Goal: Check status: Check status

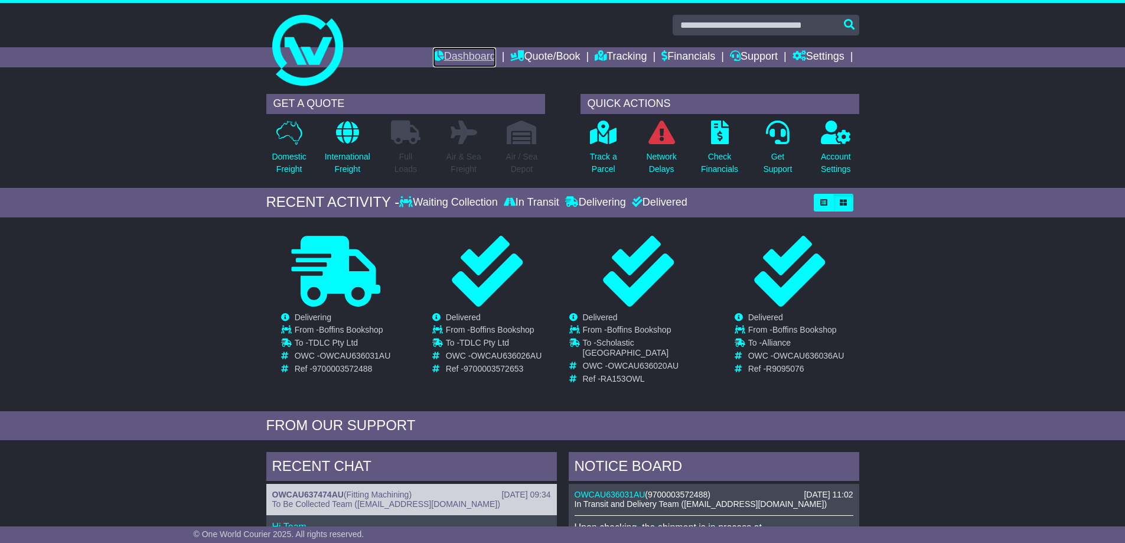
click at [450, 51] on link "Dashboard" at bounding box center [464, 57] width 63 height 20
click at [618, 56] on link "Tracking" at bounding box center [621, 57] width 52 height 20
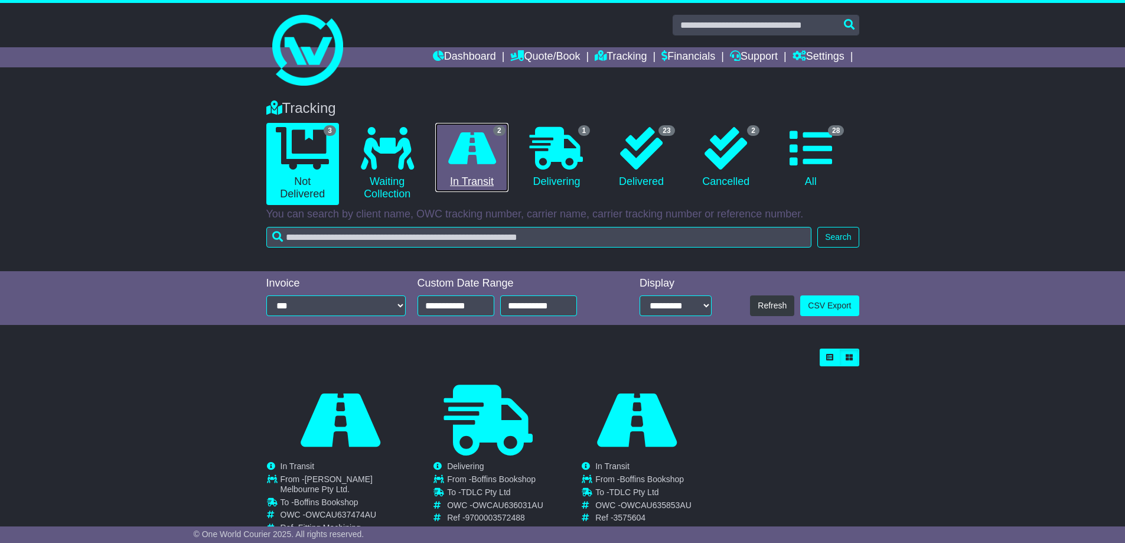
click at [485, 156] on icon at bounding box center [472, 148] width 48 height 43
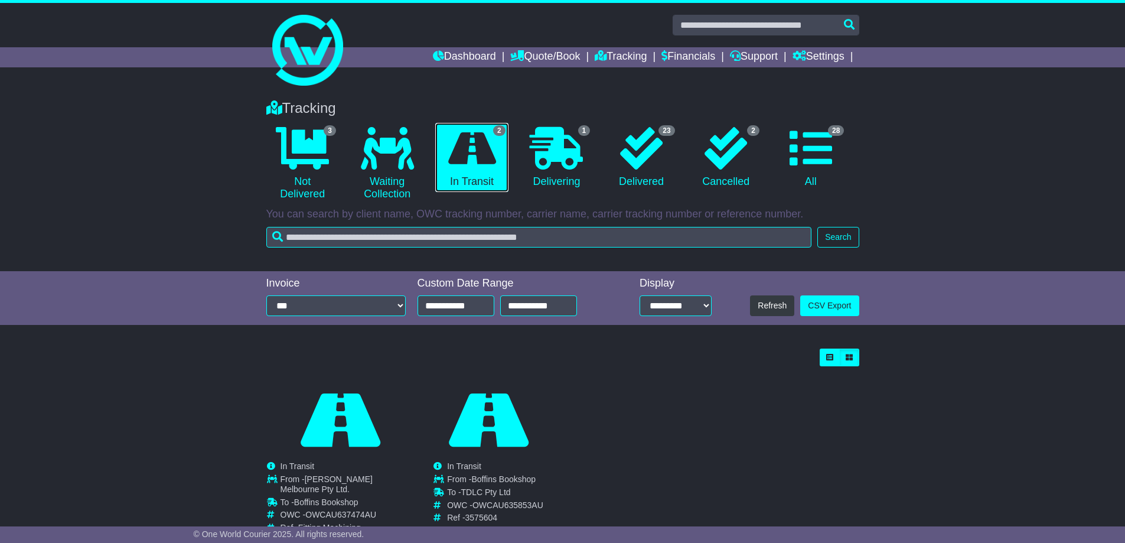
scroll to position [31, 0]
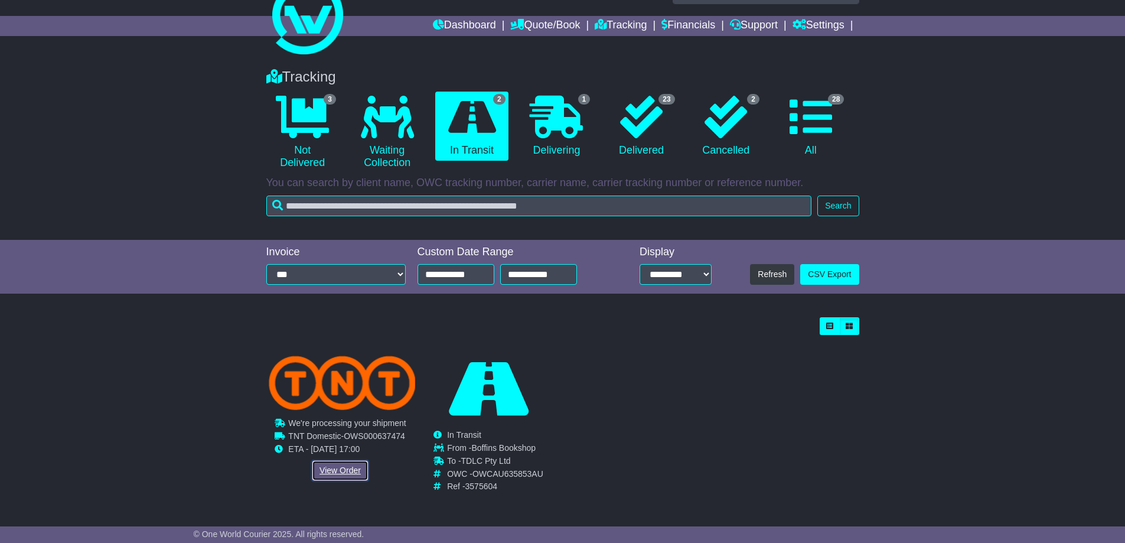
click at [337, 463] on link "View Order" at bounding box center [340, 470] width 57 height 21
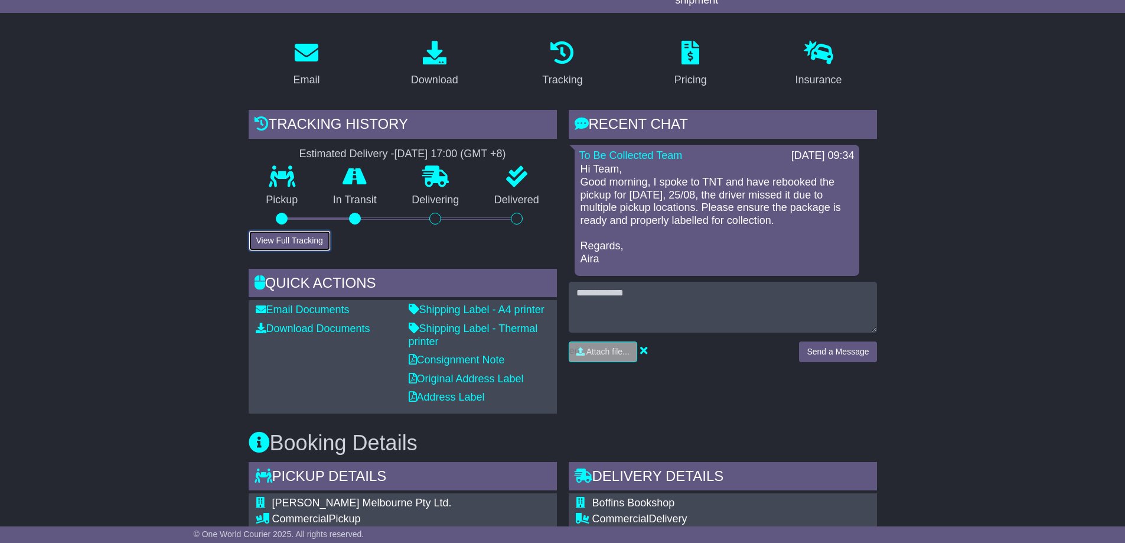
click at [291, 242] on button "View Full Tracking" at bounding box center [290, 240] width 82 height 21
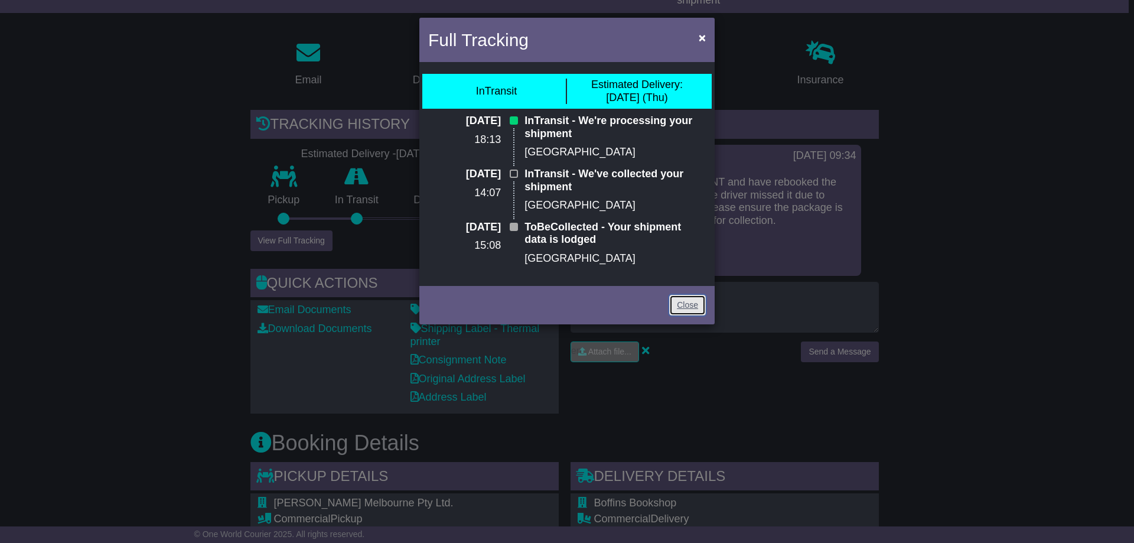
click at [685, 306] on link "Close" at bounding box center [687, 305] width 37 height 21
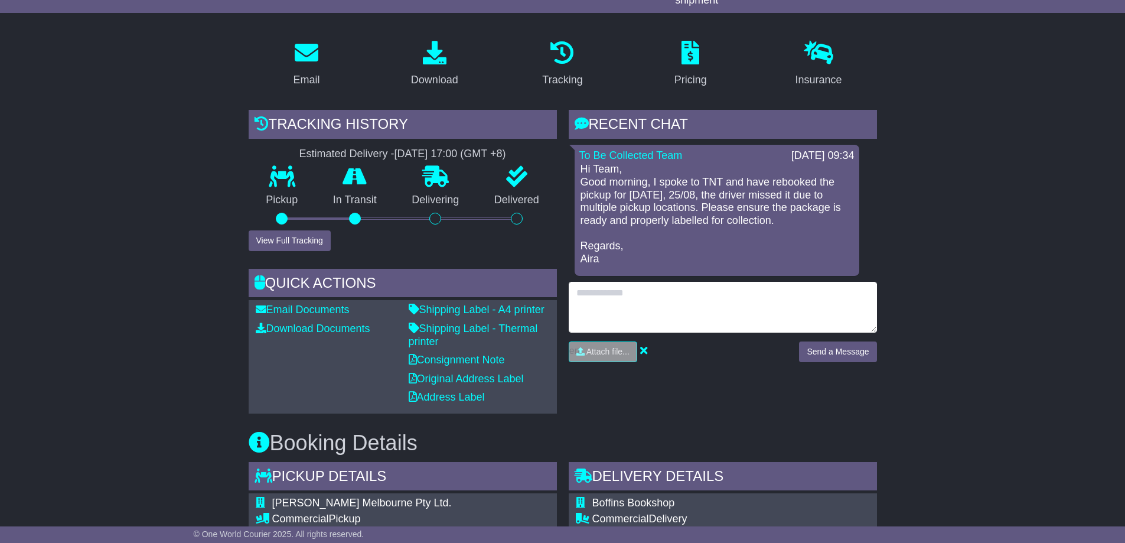
click at [695, 301] on textarea at bounding box center [723, 307] width 308 height 51
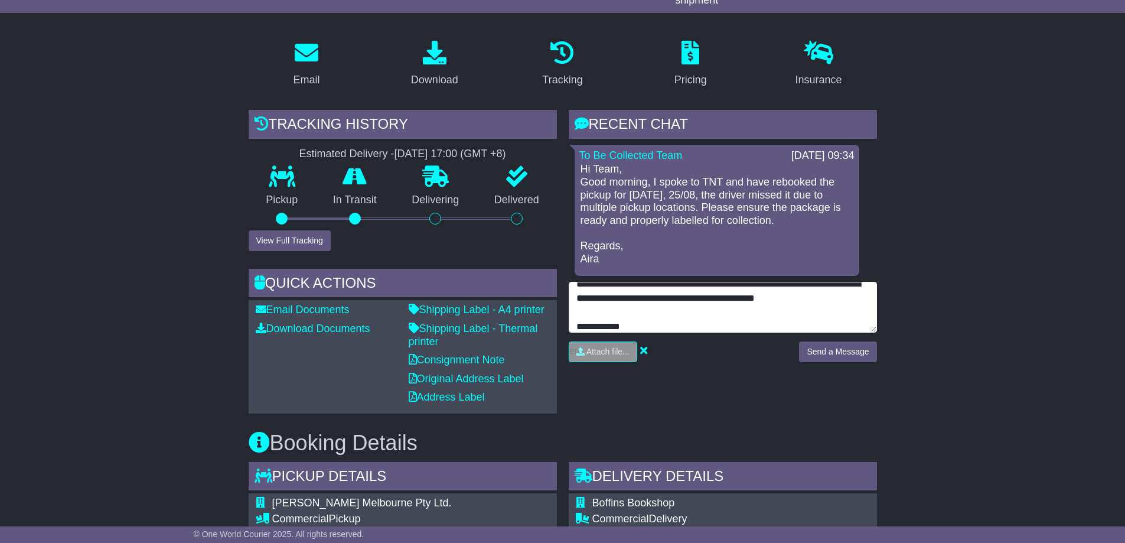
scroll to position [23, 0]
type textarea "**********"
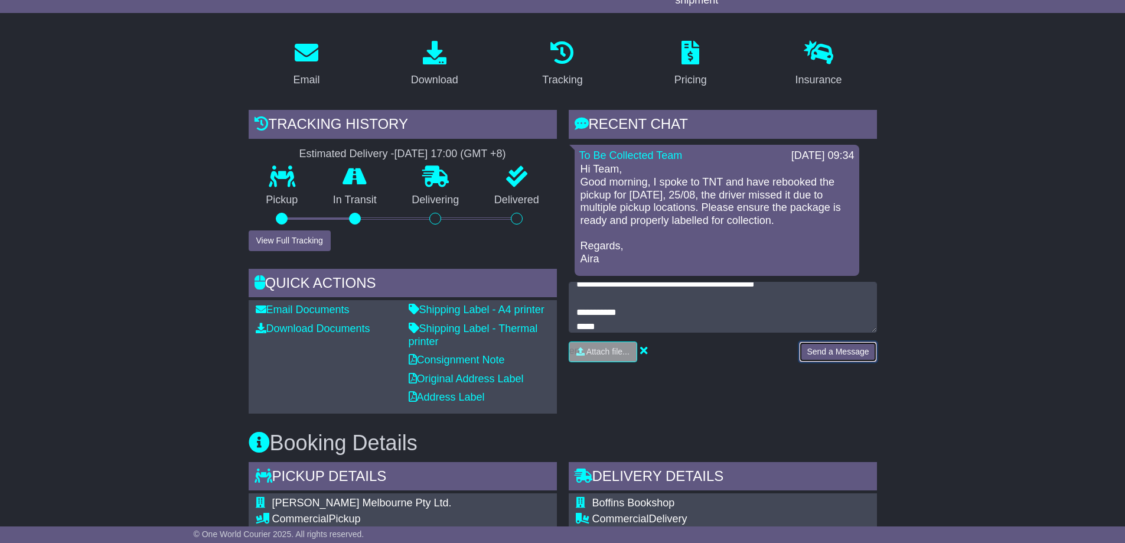
click at [831, 348] on button "Send a Message" at bounding box center [837, 351] width 77 height 21
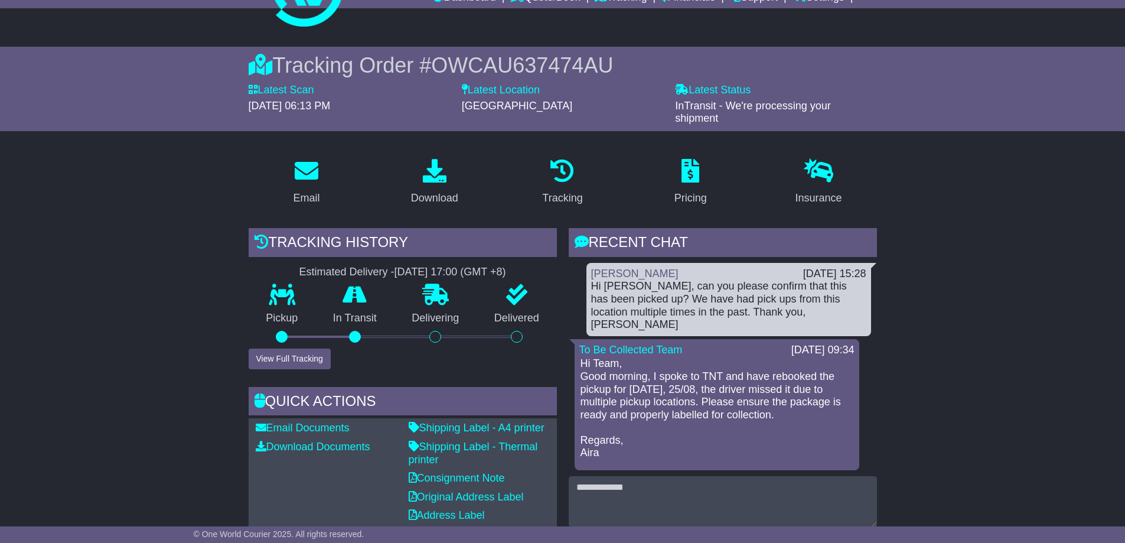
scroll to position [0, 0]
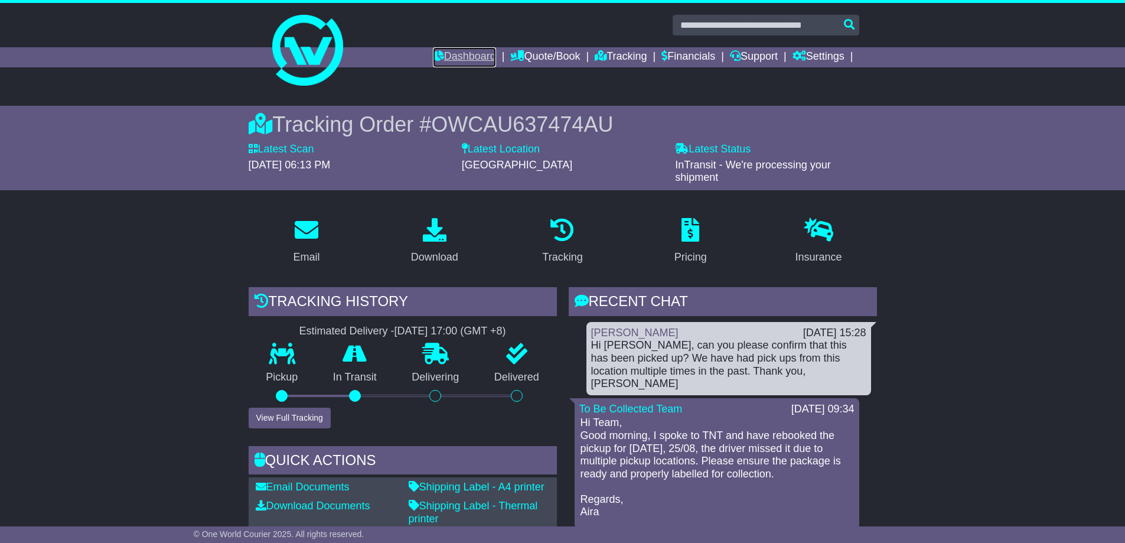
click at [468, 55] on link "Dashboard" at bounding box center [464, 57] width 63 height 20
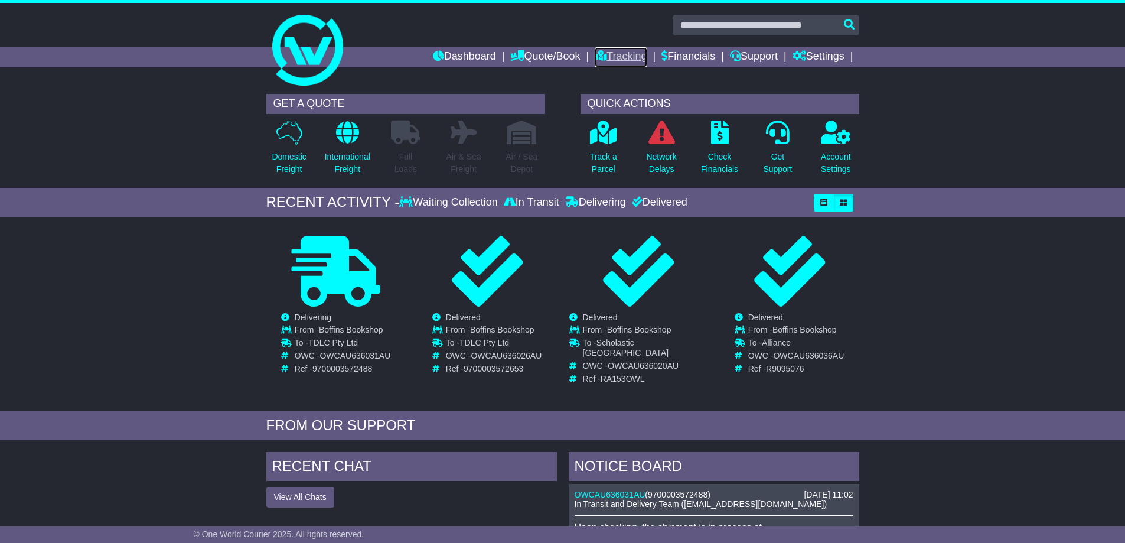
click at [608, 54] on link "Tracking" at bounding box center [621, 57] width 52 height 20
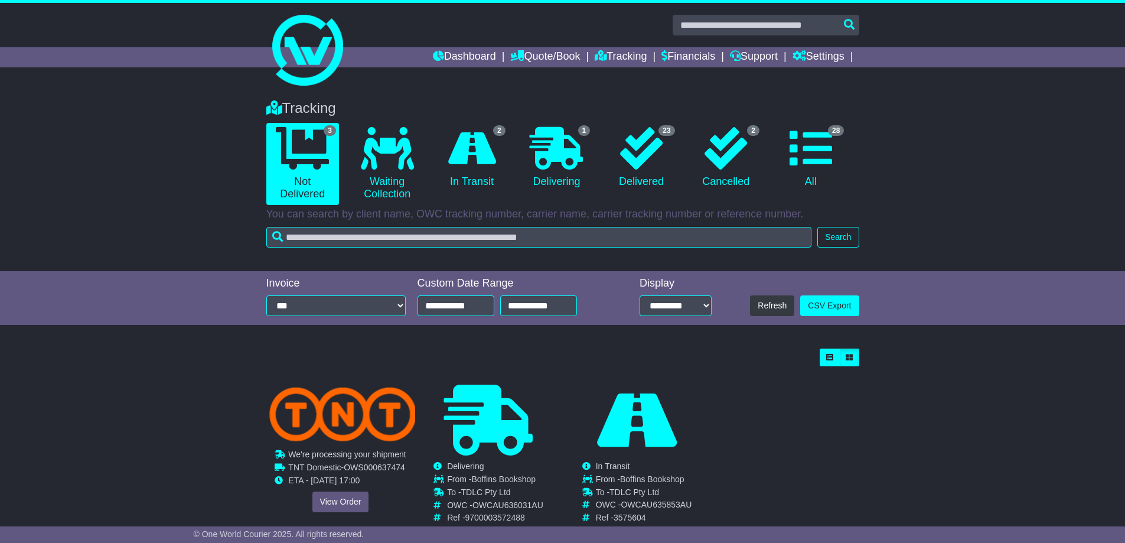
scroll to position [31, 0]
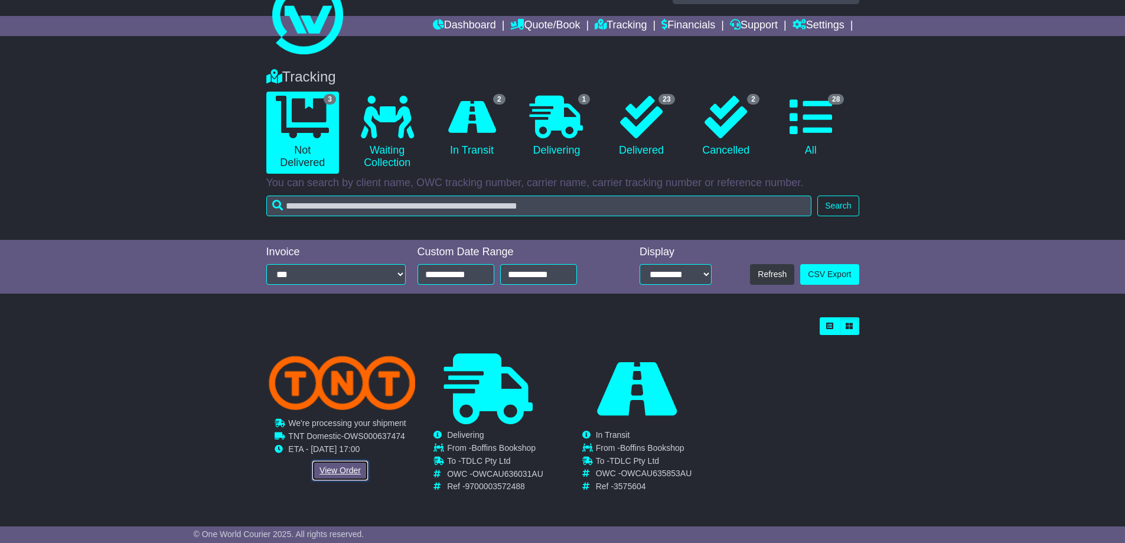
click at [353, 471] on link "View Order" at bounding box center [340, 470] width 57 height 21
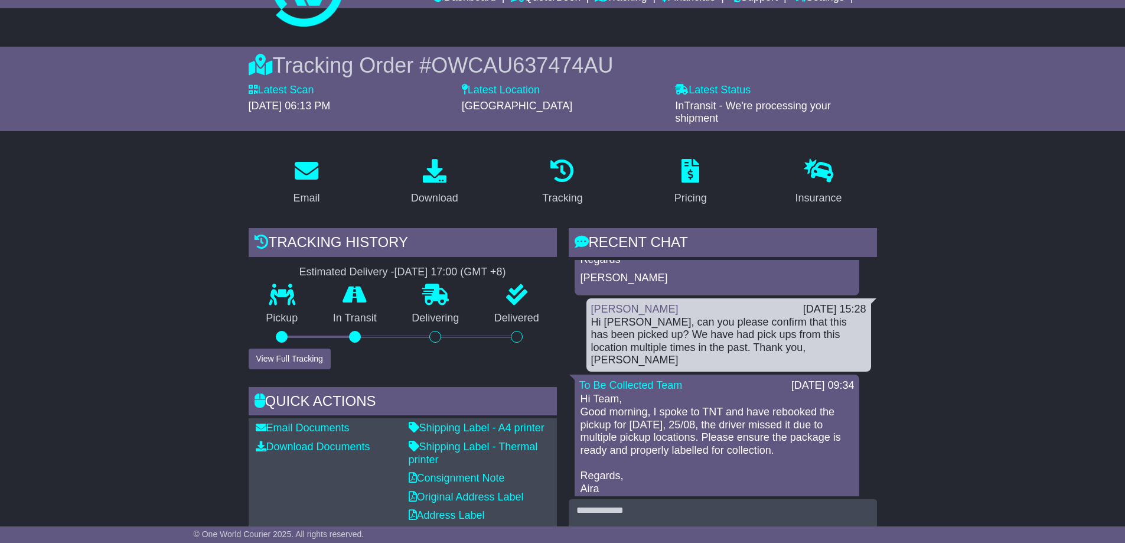
scroll to position [236, 0]
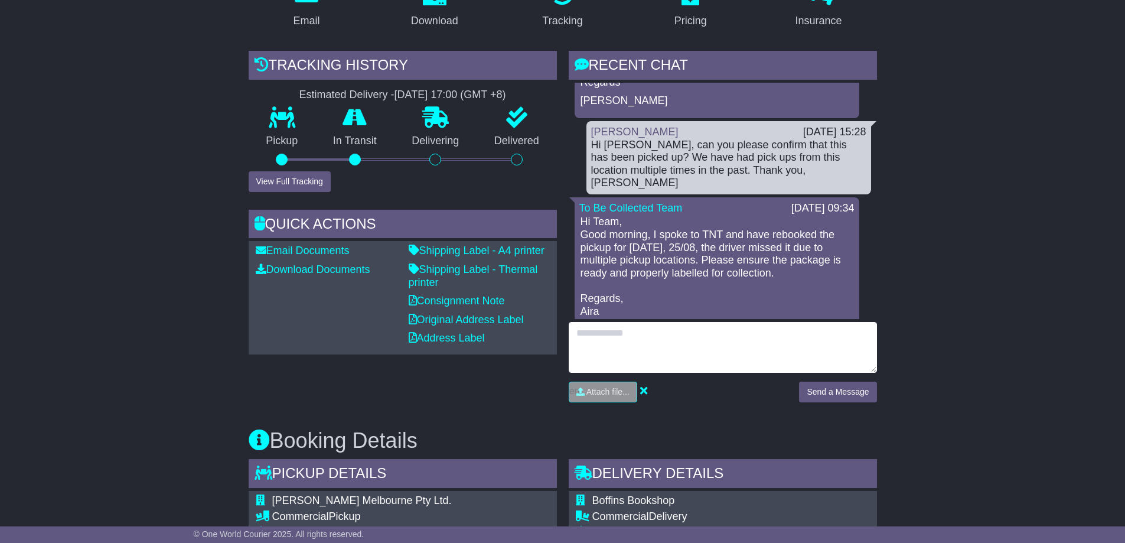
click at [676, 343] on textarea at bounding box center [723, 347] width 308 height 51
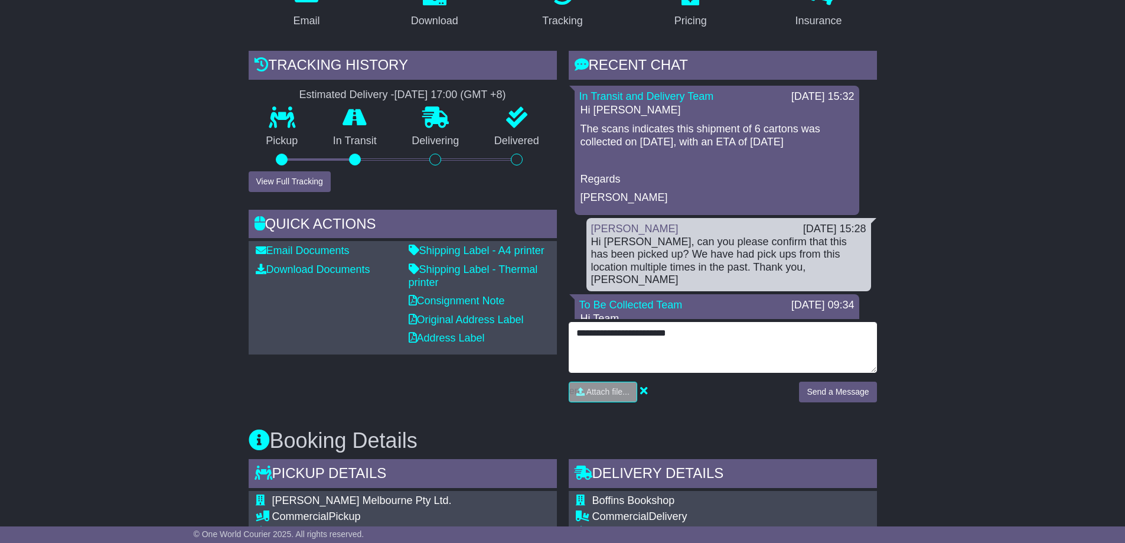
type textarea "**********"
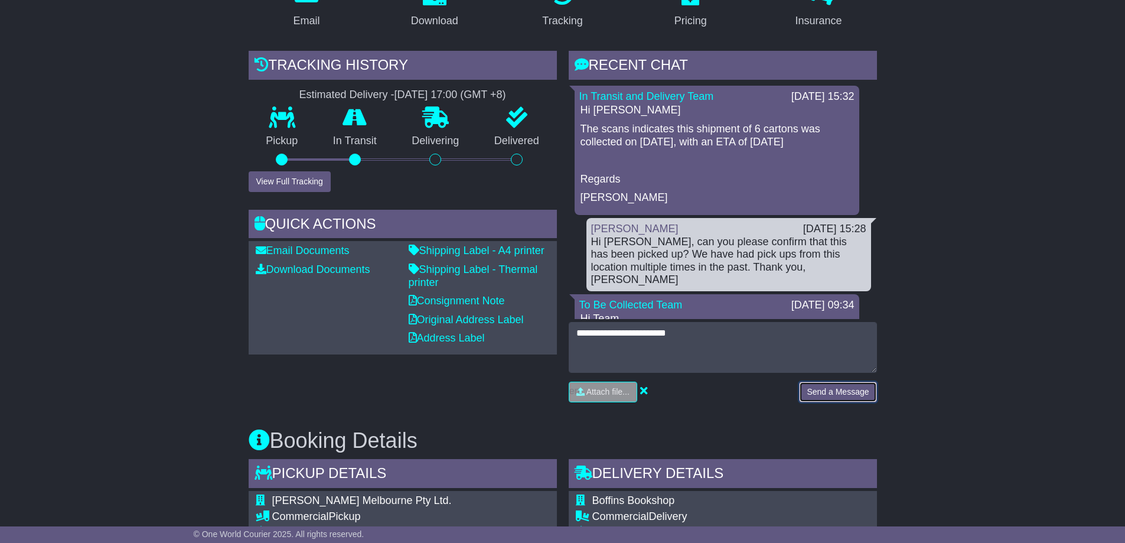
click at [837, 393] on button "Send a Message" at bounding box center [837, 391] width 77 height 21
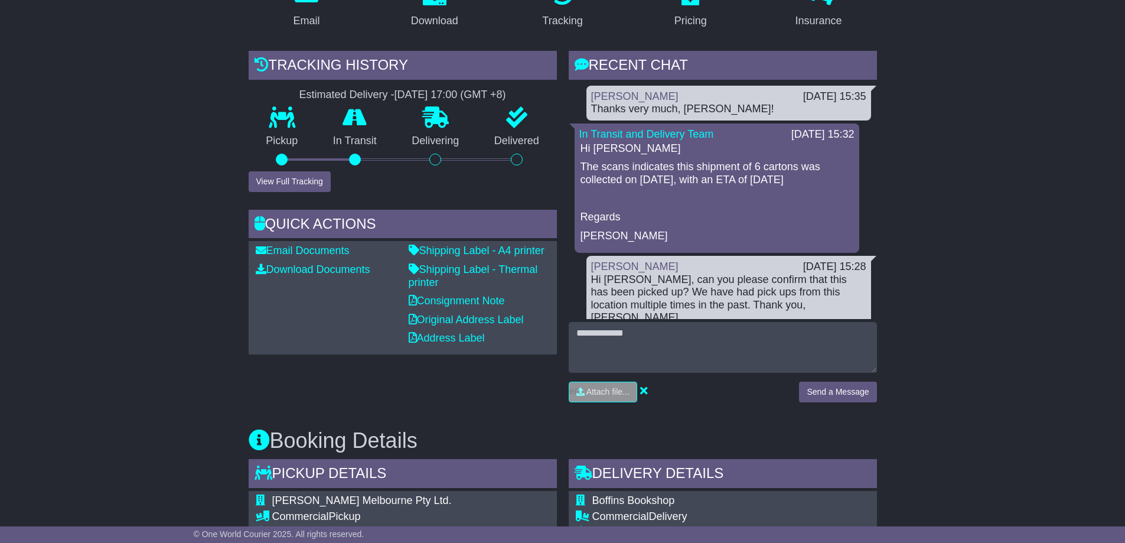
scroll to position [59, 0]
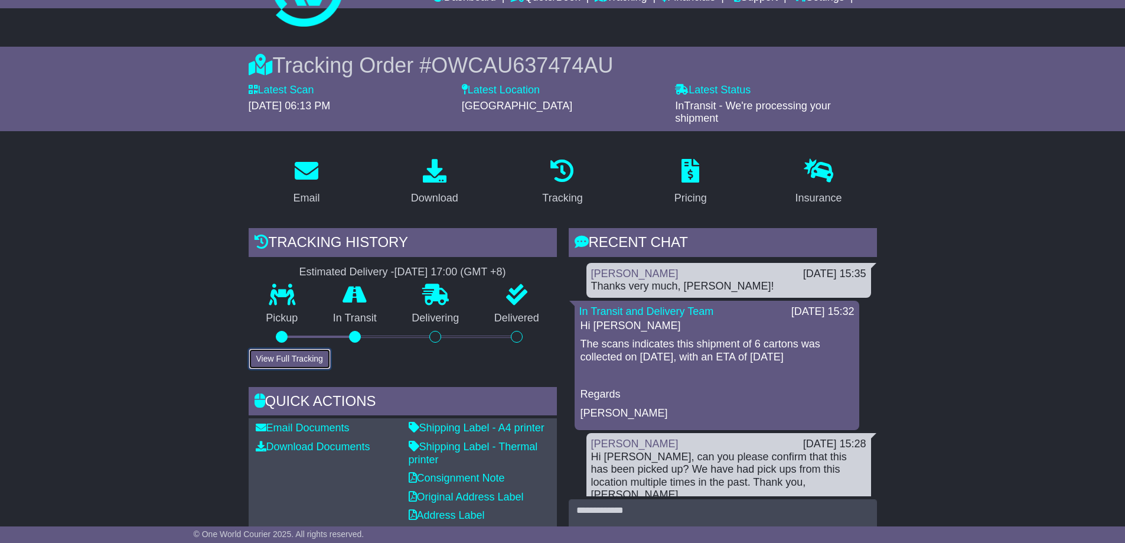
click at [304, 359] on button "View Full Tracking" at bounding box center [290, 358] width 82 height 21
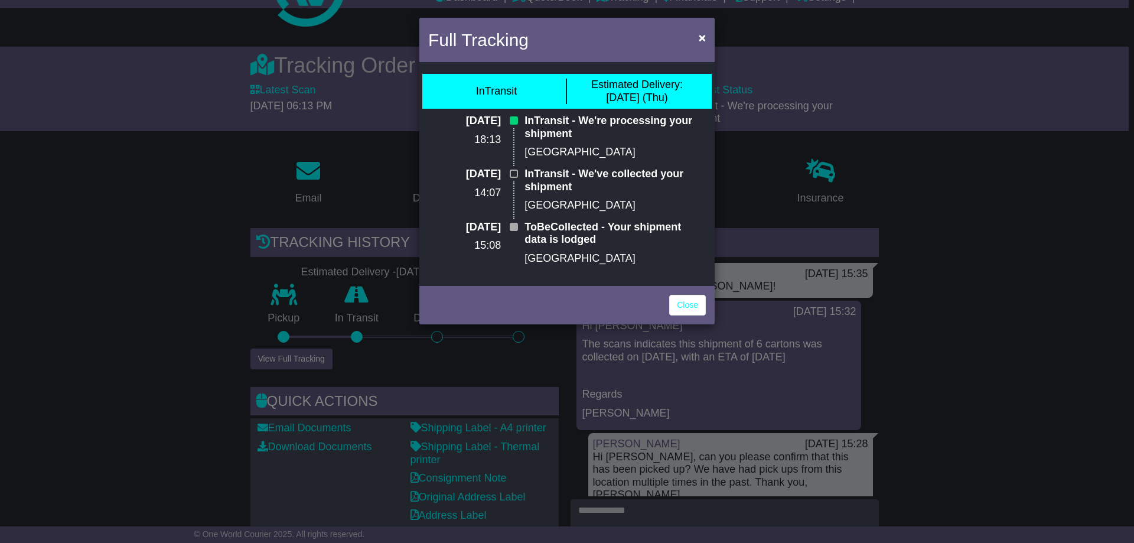
click at [589, 260] on p "[GEOGRAPHIC_DATA]" at bounding box center [614, 258] width 181 height 13
click at [692, 298] on link "Close" at bounding box center [687, 305] width 37 height 21
